Goal: Task Accomplishment & Management: Manage account settings

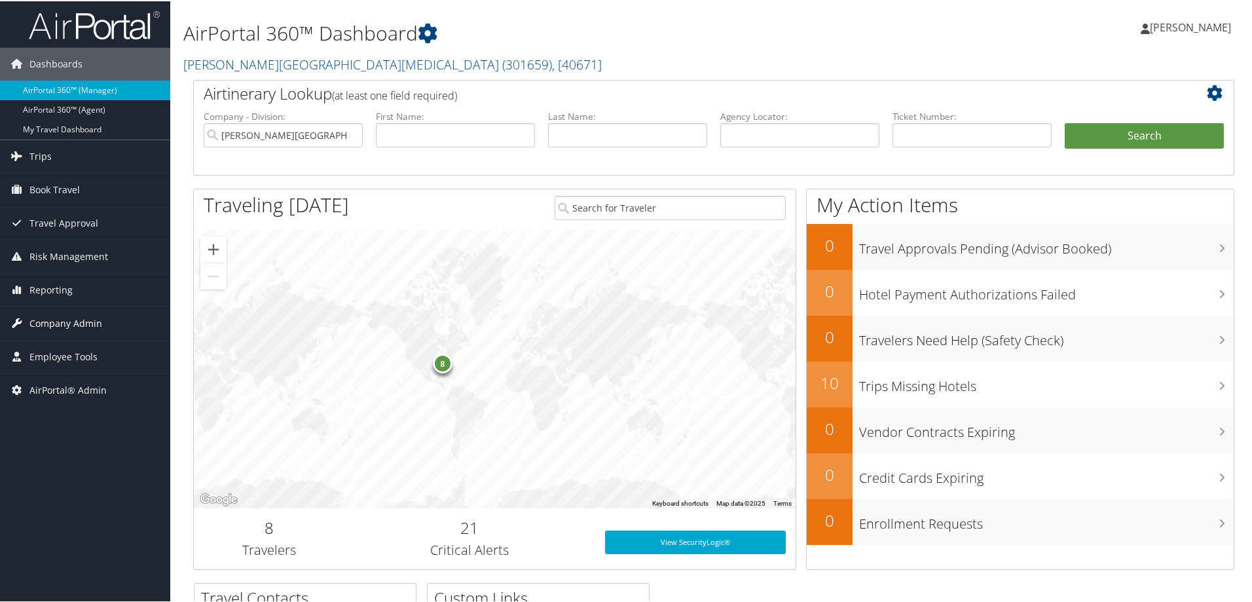
click at [61, 324] on span "Company Admin" at bounding box center [65, 322] width 73 height 33
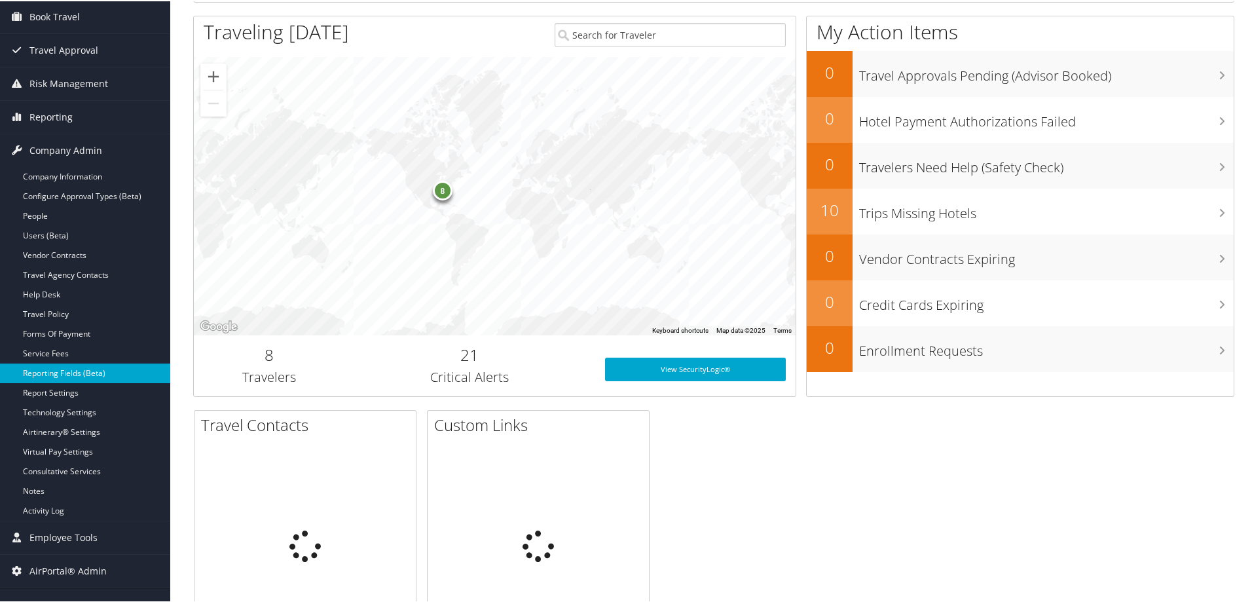
scroll to position [175, 0]
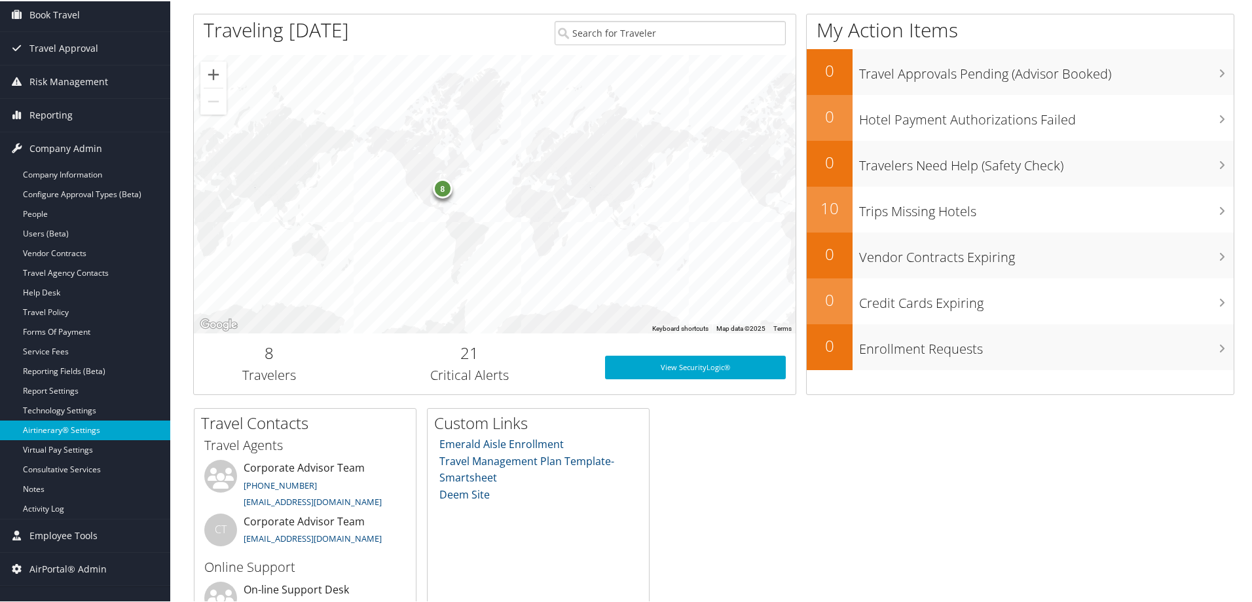
click at [58, 430] on link "Airtinerary® Settings" at bounding box center [85, 429] width 170 height 20
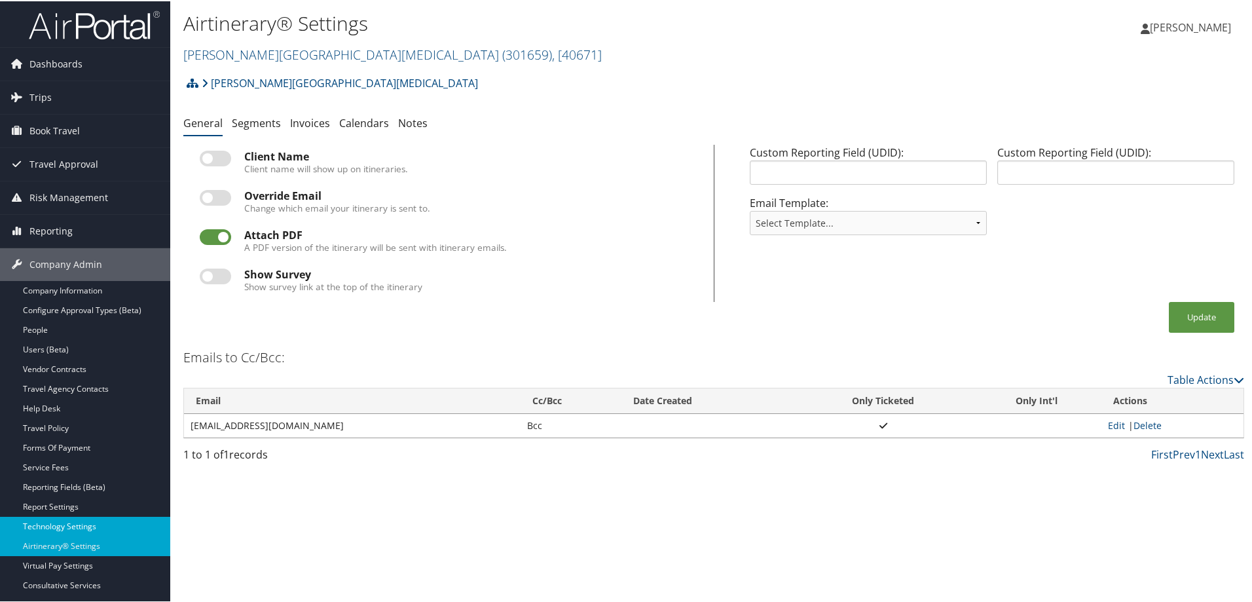
click at [57, 523] on link "Technology Settings" at bounding box center [85, 525] width 170 height 20
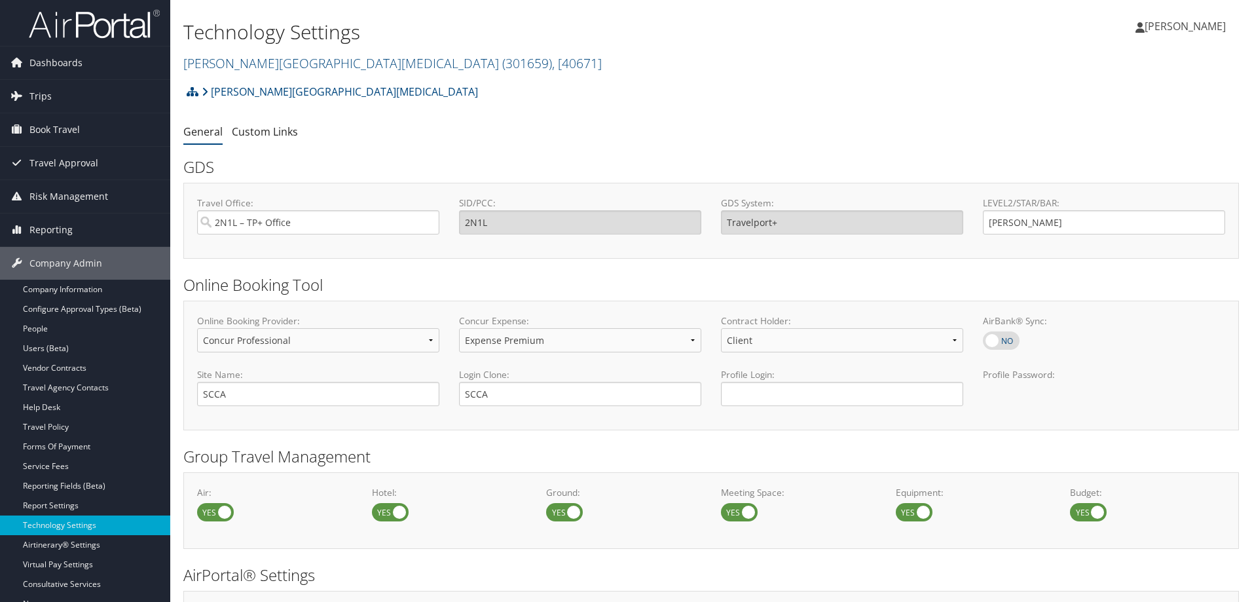
select select "4"
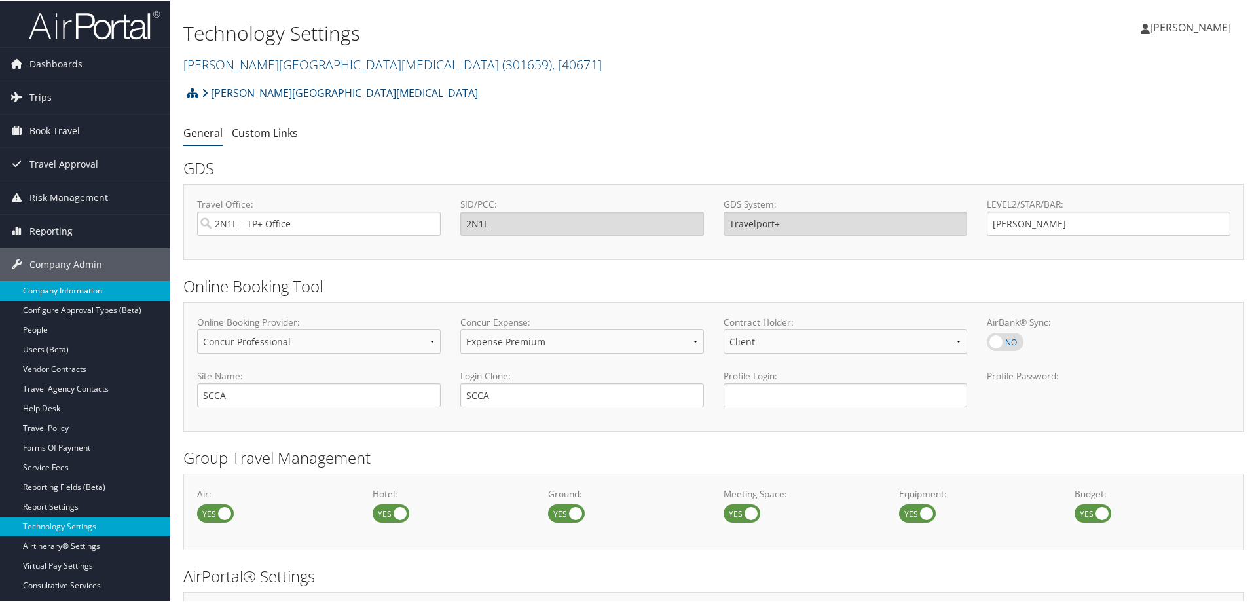
click at [83, 290] on link "Company Information" at bounding box center [85, 290] width 170 height 20
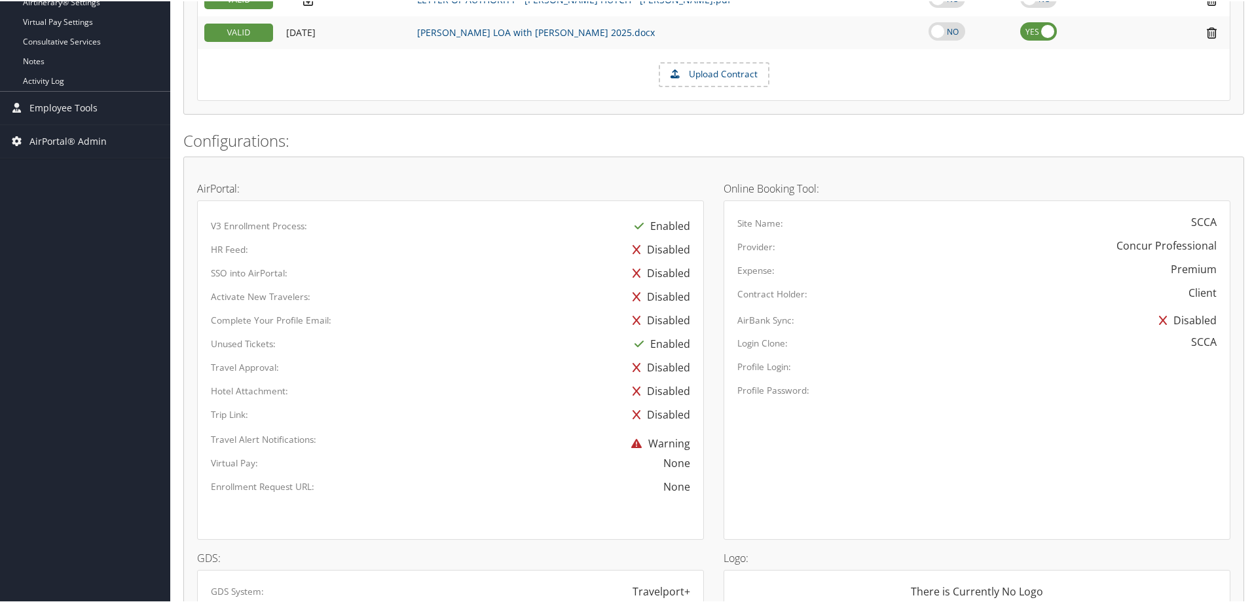
scroll to position [611, 0]
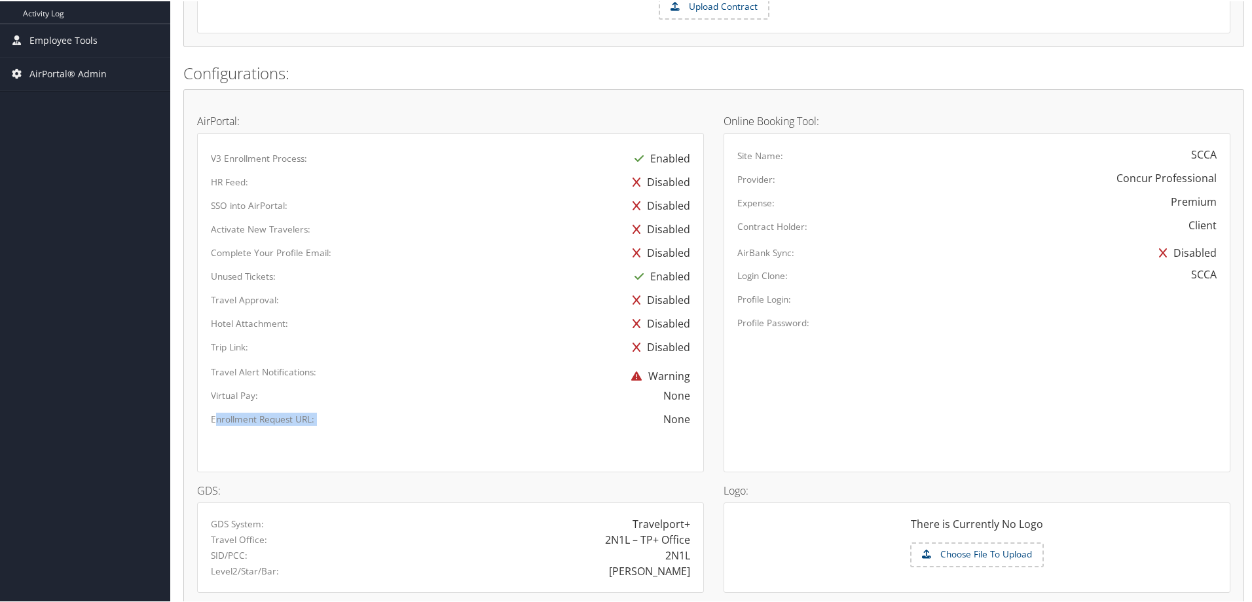
drag, startPoint x: 217, startPoint y: 422, endPoint x: 662, endPoint y: 423, distance: 444.8
click at [662, 423] on div "Enrollment Request URL: None" at bounding box center [450, 422] width 499 height 24
click at [240, 419] on label "Enrollment Request URL:" at bounding box center [262, 417] width 103 height 13
drag, startPoint x: 211, startPoint y: 420, endPoint x: 316, endPoint y: 420, distance: 104.8
click at [316, 420] on div "Enrollment Request URL:" at bounding box center [305, 417] width 208 height 14
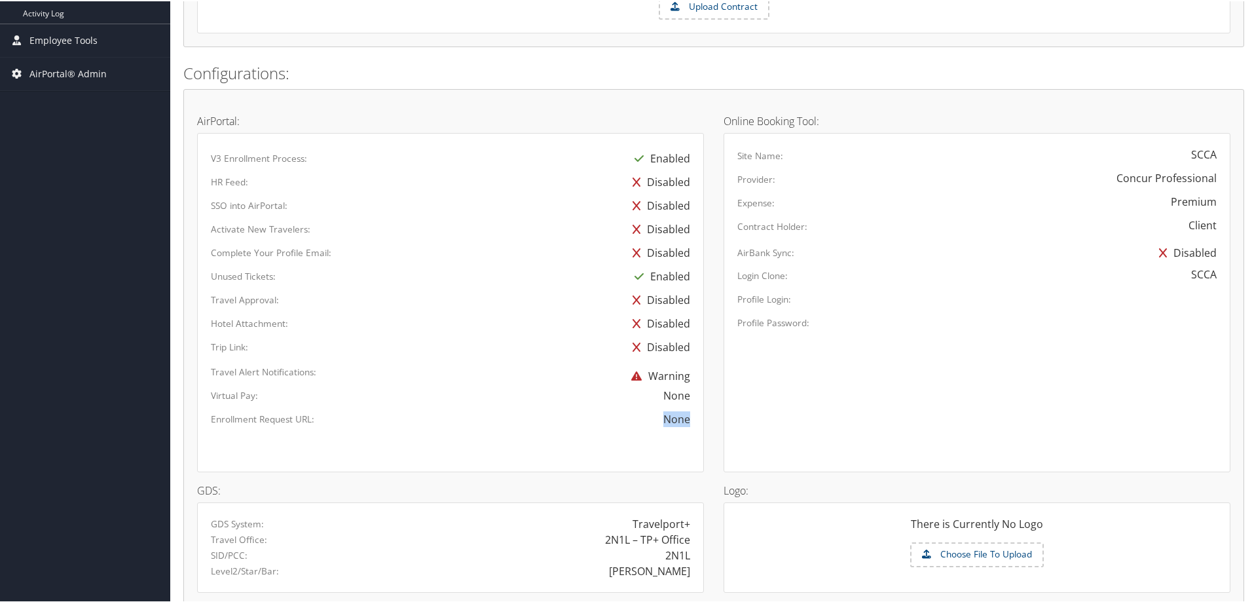
drag, startPoint x: 685, startPoint y: 421, endPoint x: 634, endPoint y: 425, distance: 51.3
click at [634, 425] on div "None" at bounding box center [554, 418] width 271 height 16
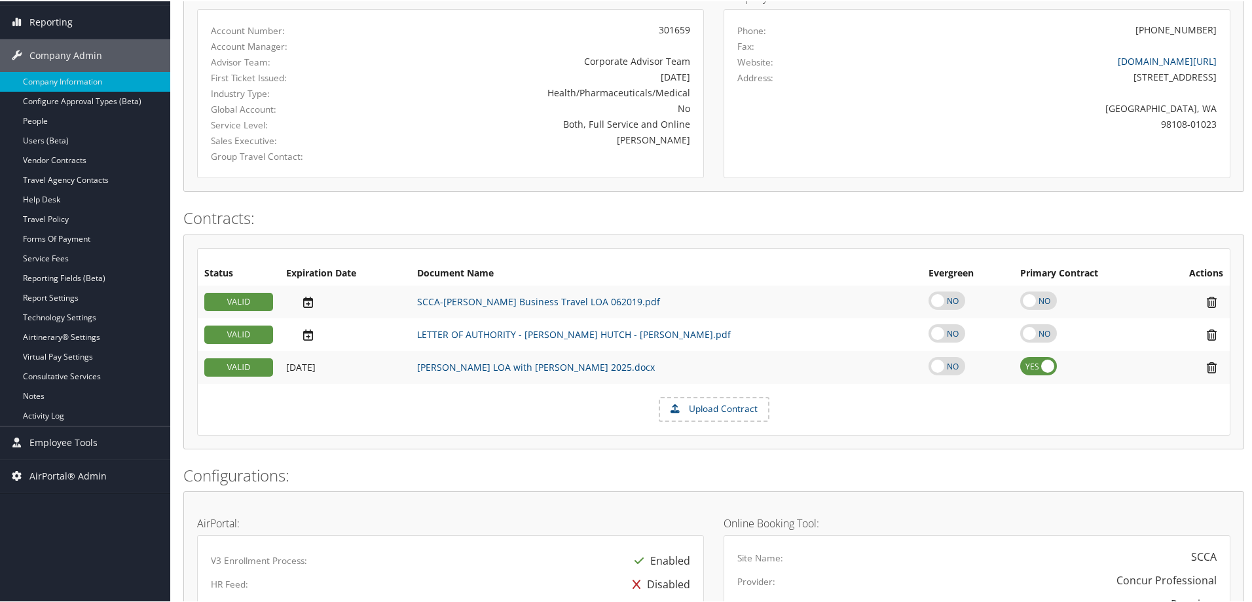
scroll to position [87, 0]
